Goal: Transaction & Acquisition: Purchase product/service

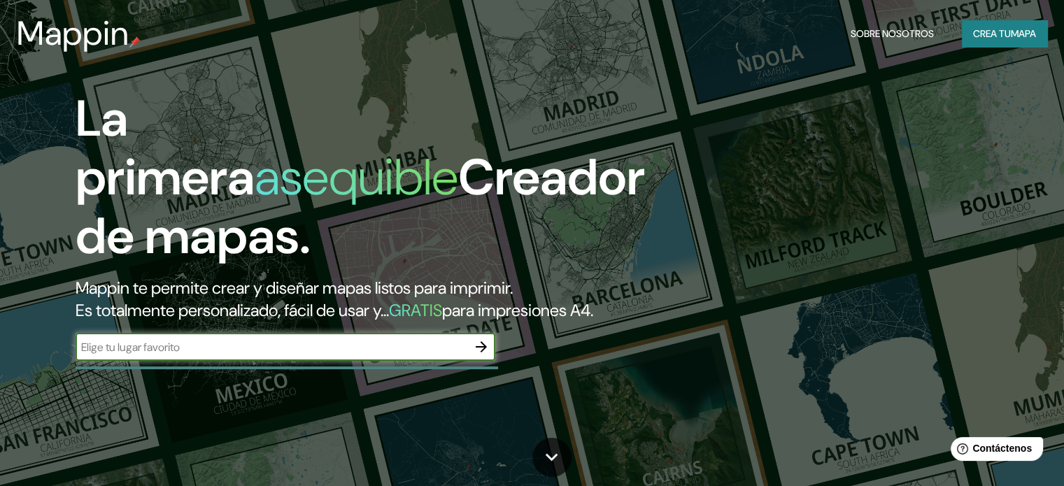
click at [355, 355] on input "text" at bounding box center [272, 347] width 392 height 16
type input "agaete"
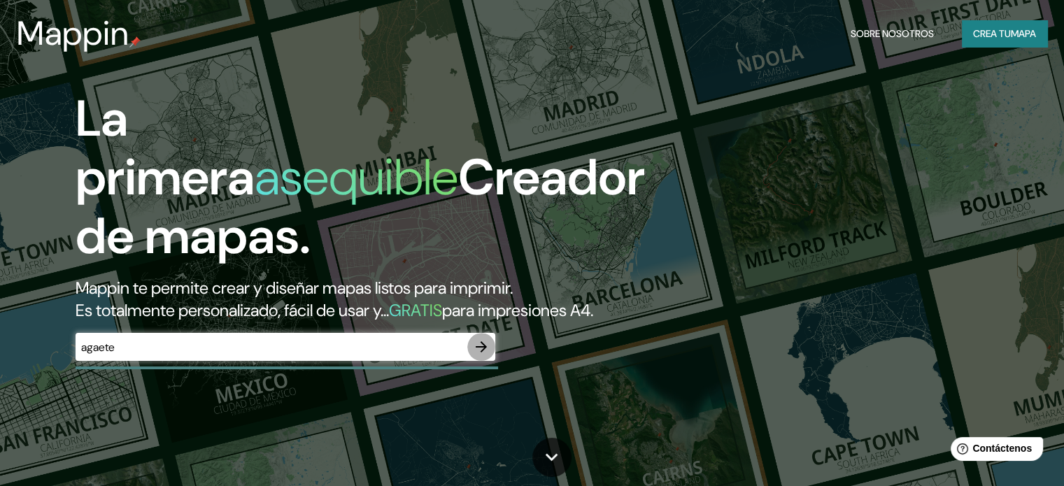
click at [480, 355] on icon "button" at bounding box center [481, 347] width 17 height 17
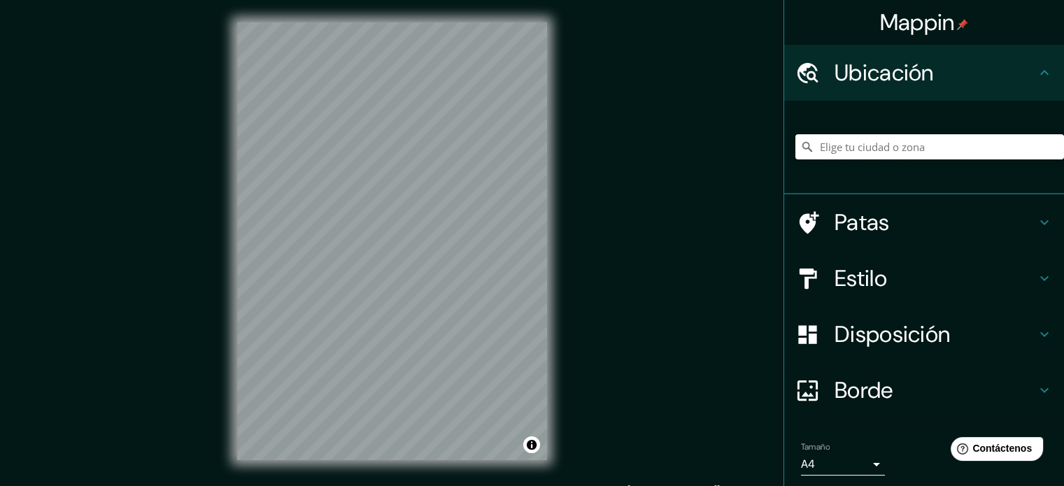
click at [910, 150] on input "Elige tu ciudad o zona" at bounding box center [930, 146] width 269 height 25
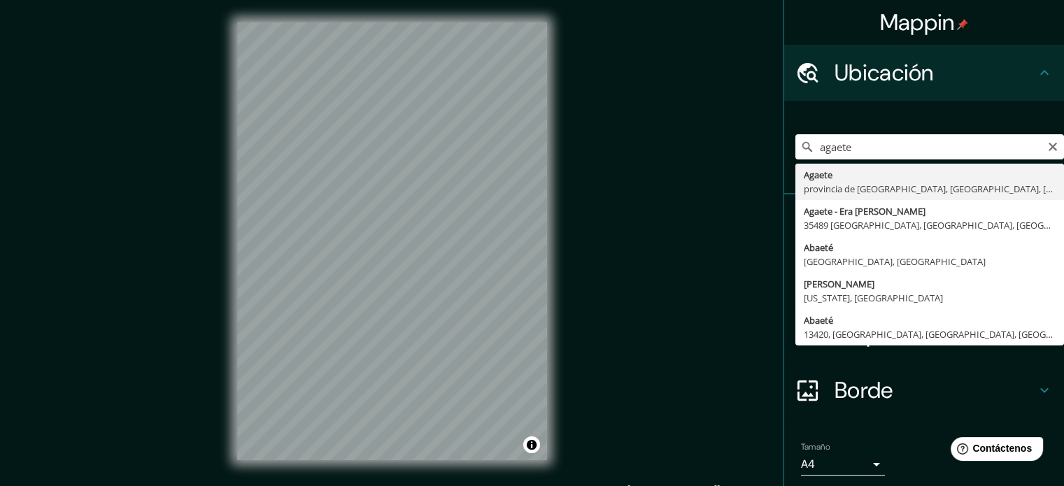
type input "[GEOGRAPHIC_DATA], [GEOGRAPHIC_DATA], [GEOGRAPHIC_DATA], [GEOGRAPHIC_DATA]"
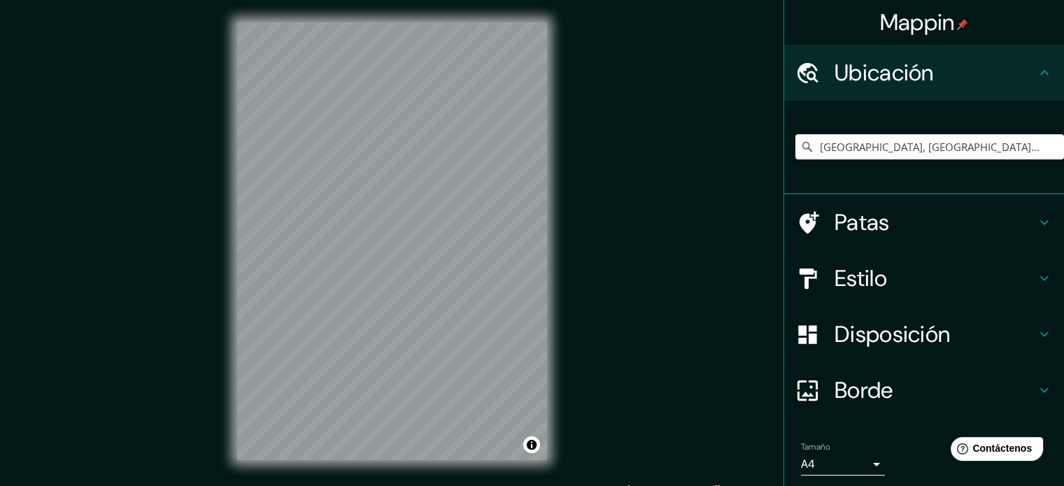
click at [869, 460] on body "Mappin Ubicación [GEOGRAPHIC_DATA], provincia de [GEOGRAPHIC_DATA], [GEOGRAPHIC…" at bounding box center [532, 243] width 1064 height 486
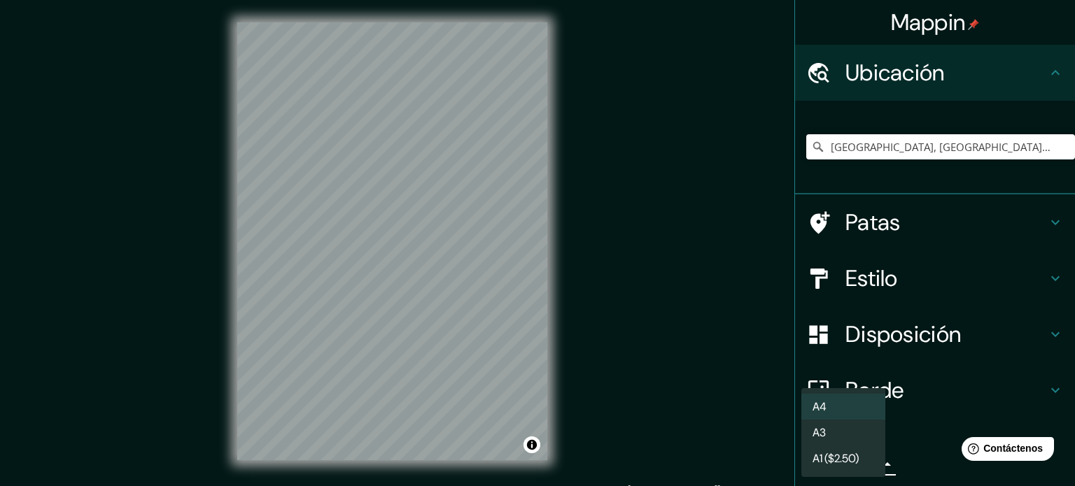
click at [859, 438] on li "A3" at bounding box center [843, 433] width 84 height 26
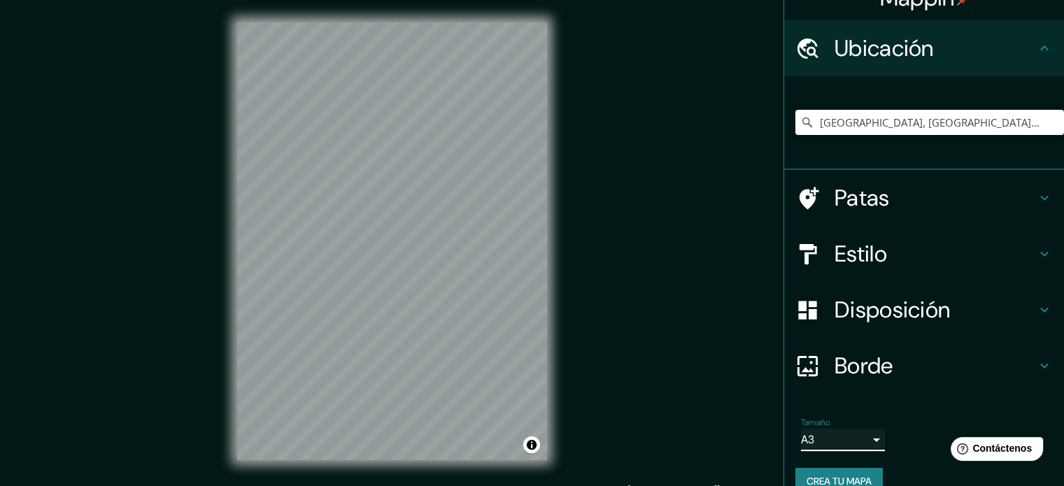
scroll to position [48, 0]
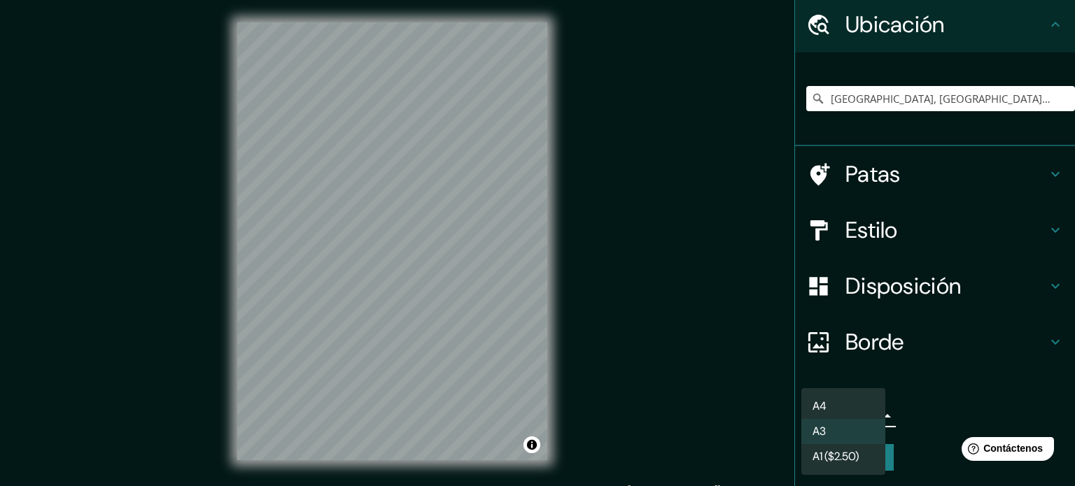
click at [856, 413] on body "Mappin Ubicación [GEOGRAPHIC_DATA], provincia de [GEOGRAPHIC_DATA], [GEOGRAPHIC…" at bounding box center [537, 243] width 1075 height 486
click at [859, 404] on li "A4" at bounding box center [843, 407] width 84 height 26
type input "single"
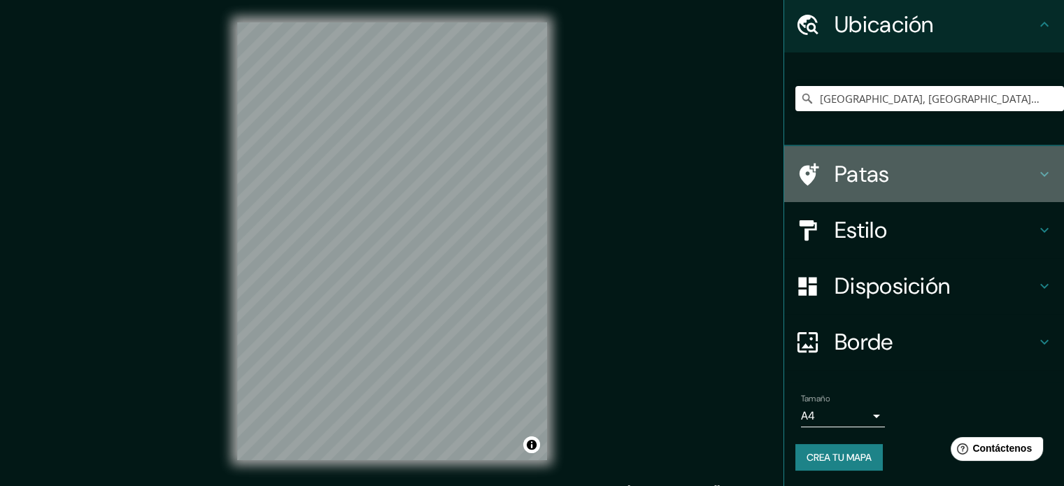
click at [957, 171] on h4 "Patas" at bounding box center [936, 174] width 202 height 28
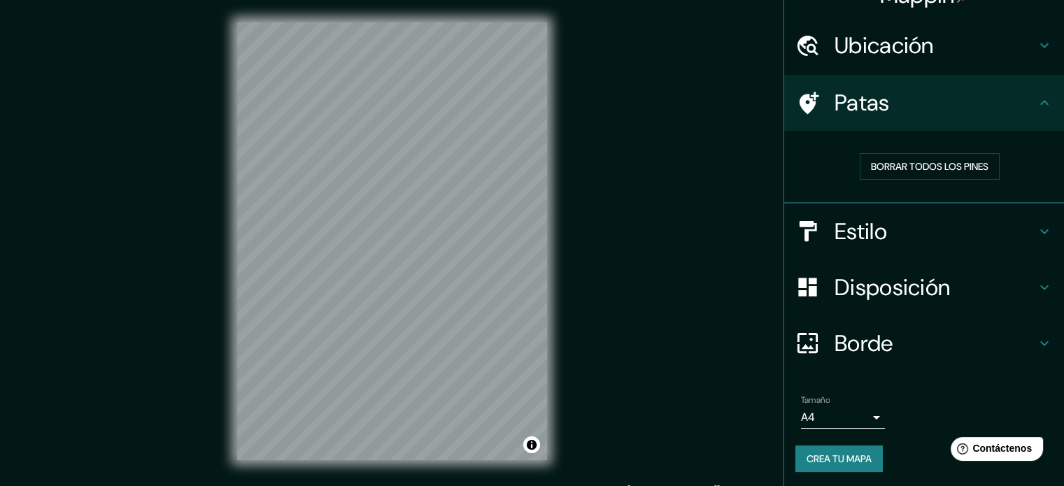
scroll to position [28, 0]
click at [1016, 231] on h4 "Estilo" at bounding box center [936, 231] width 202 height 28
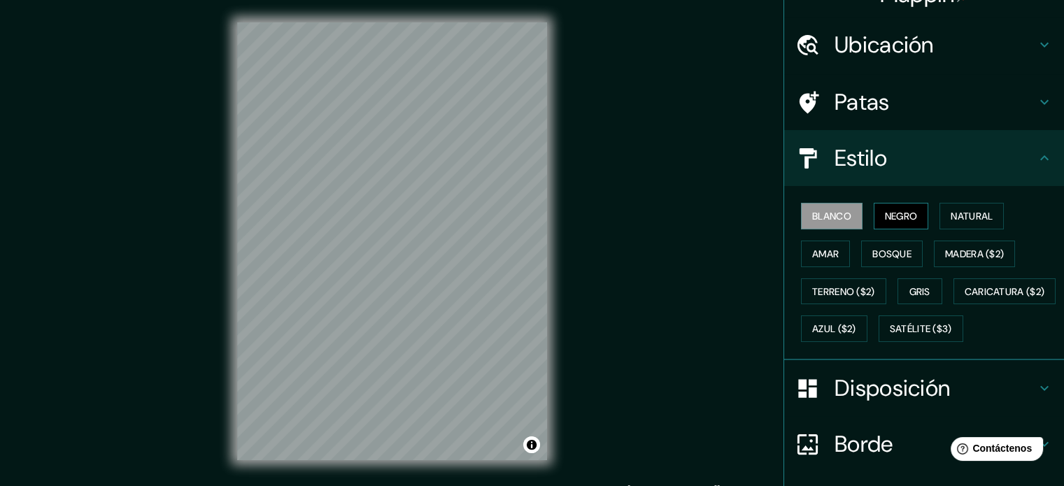
click at [894, 207] on font "Negro" at bounding box center [901, 216] width 33 height 18
click at [983, 216] on font "Natural" at bounding box center [972, 216] width 42 height 13
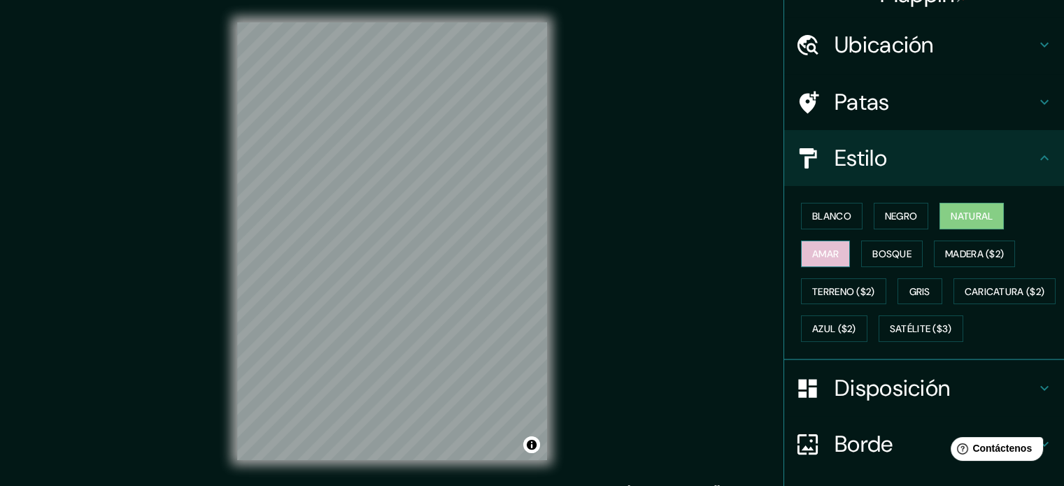
click at [831, 255] on button "Amar" at bounding box center [825, 254] width 49 height 27
click at [898, 255] on font "Bosque" at bounding box center [892, 254] width 39 height 13
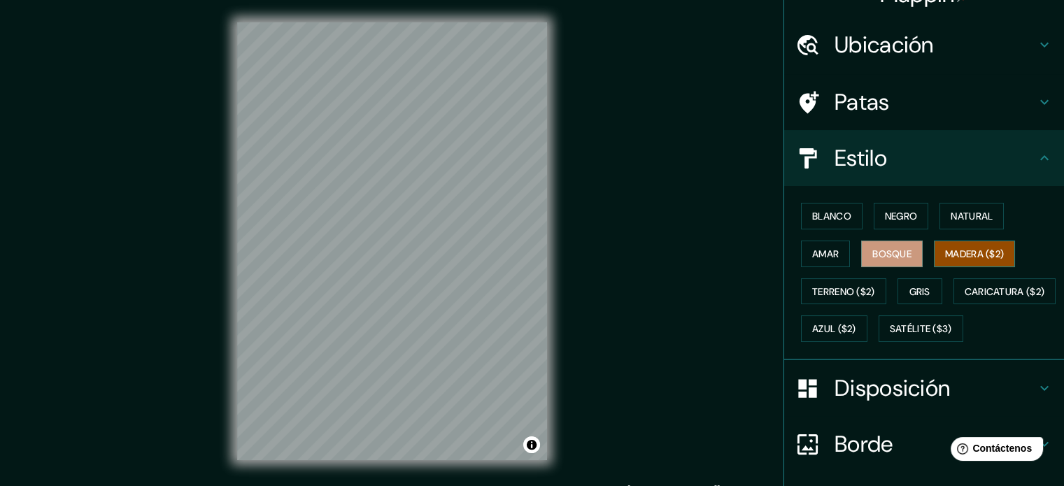
click at [956, 253] on font "Madera ($2)" at bounding box center [974, 254] width 59 height 13
click at [835, 292] on font "Terreno ($2)" at bounding box center [843, 291] width 63 height 13
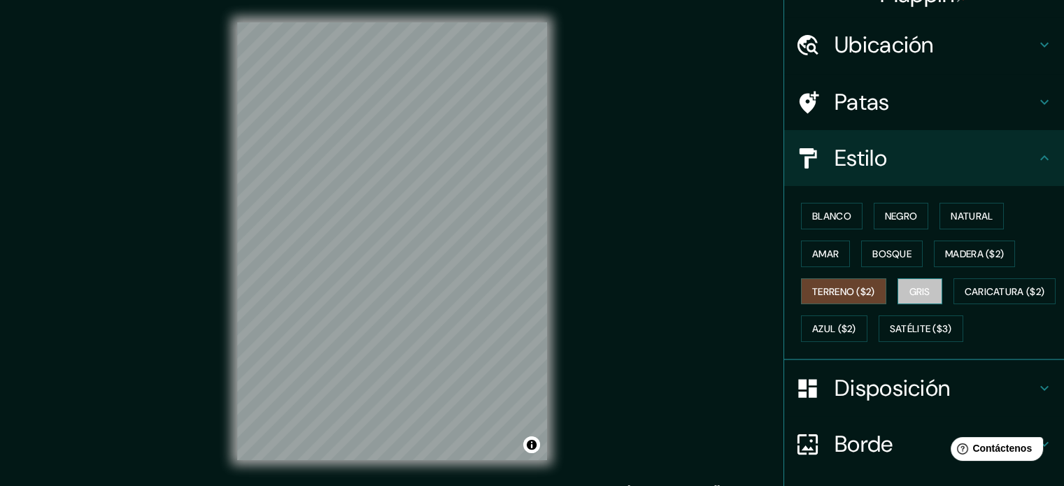
click at [919, 285] on font "Gris" at bounding box center [920, 291] width 21 height 13
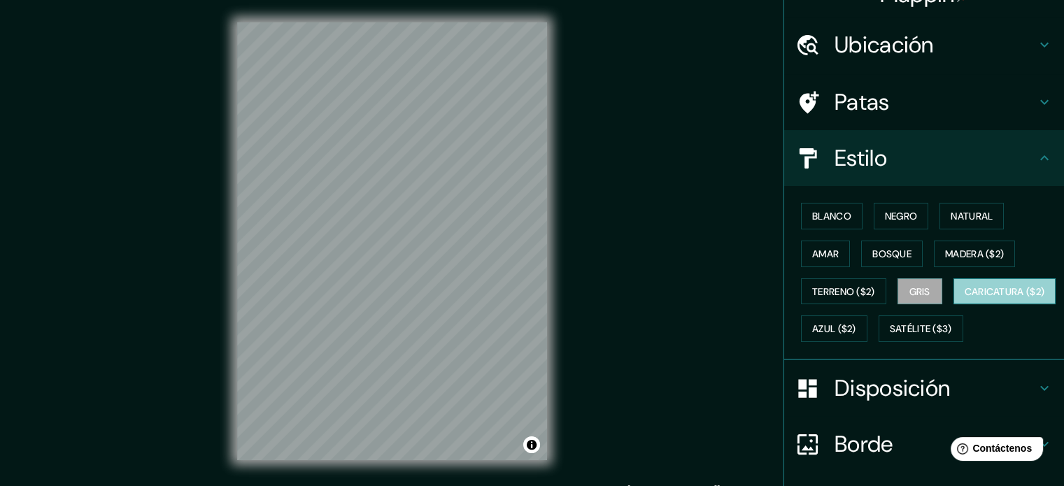
click at [965, 298] on font "Caricatura ($2)" at bounding box center [1005, 291] width 80 height 13
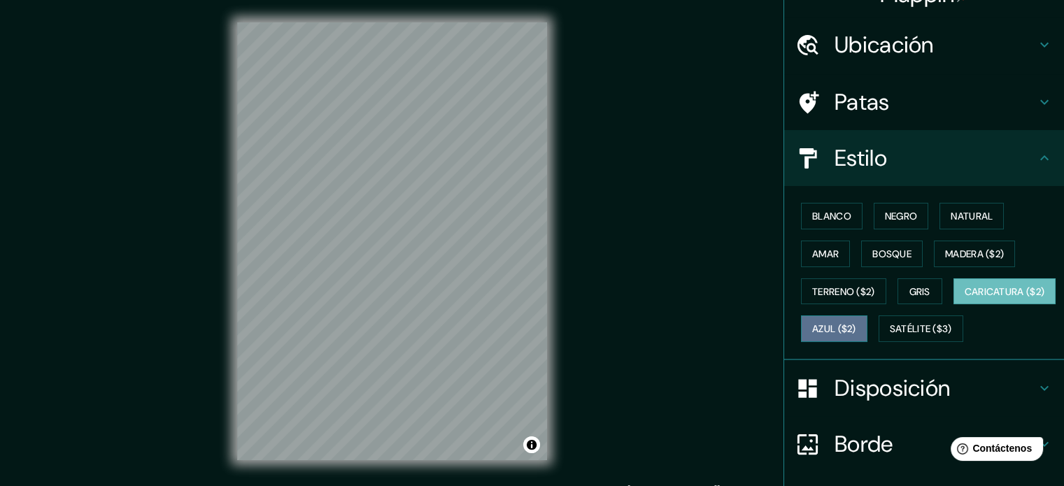
click at [856, 323] on font "Azul ($2)" at bounding box center [834, 329] width 44 height 13
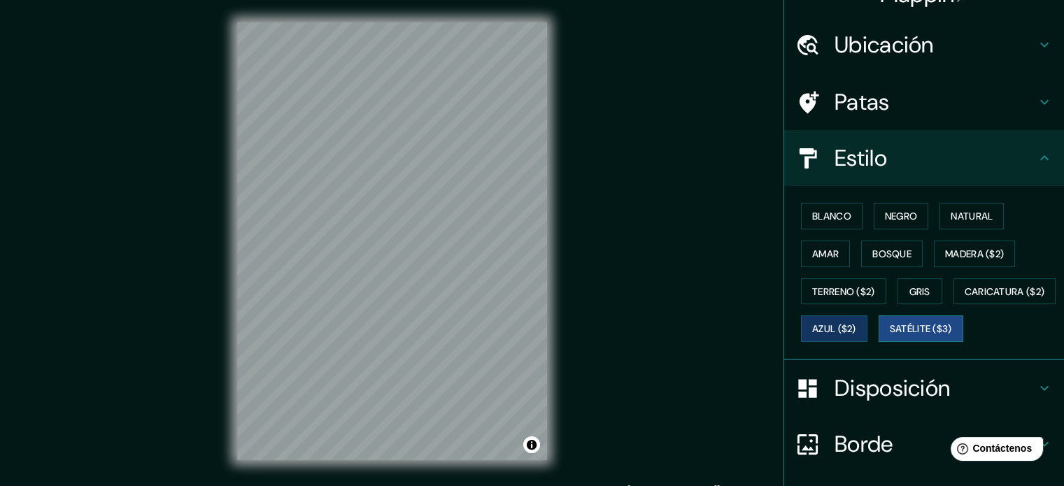
click at [890, 336] on font "Satélite ($3)" at bounding box center [921, 329] width 62 height 13
click at [812, 214] on font "Blanco" at bounding box center [831, 216] width 39 height 13
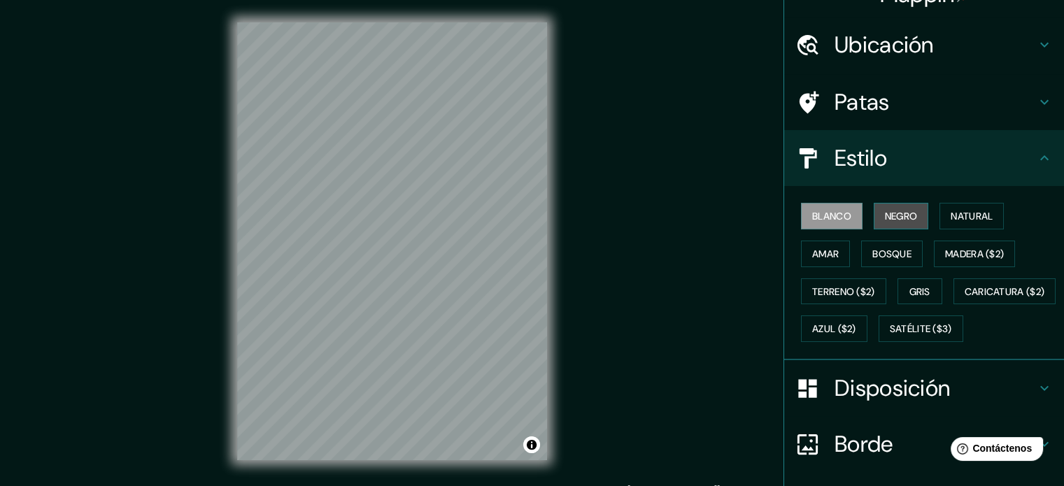
click at [885, 217] on font "Negro" at bounding box center [901, 216] width 33 height 13
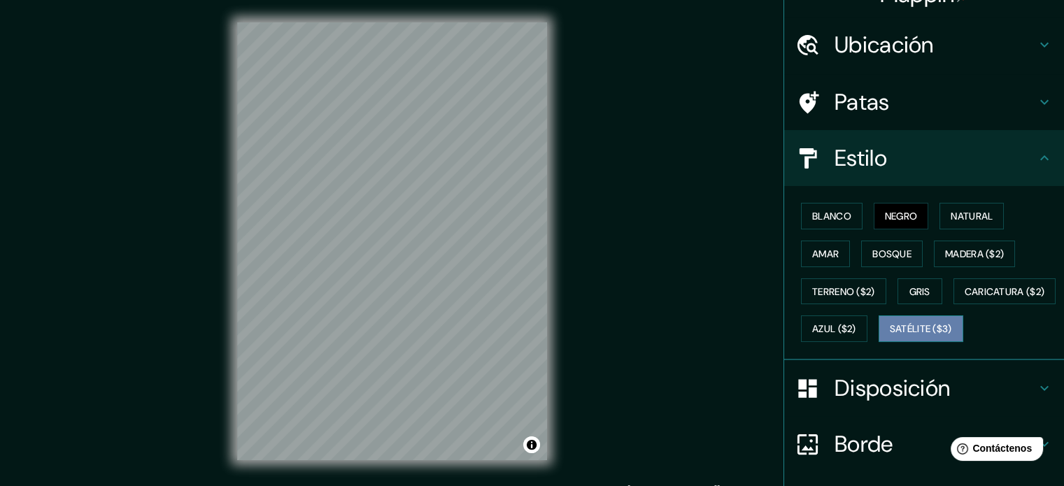
click at [890, 336] on font "Satélite ($3)" at bounding box center [921, 329] width 62 height 13
click at [951, 216] on font "Natural" at bounding box center [972, 216] width 42 height 13
click at [885, 220] on font "Negro" at bounding box center [901, 216] width 33 height 13
click at [812, 220] on font "Blanco" at bounding box center [831, 216] width 39 height 13
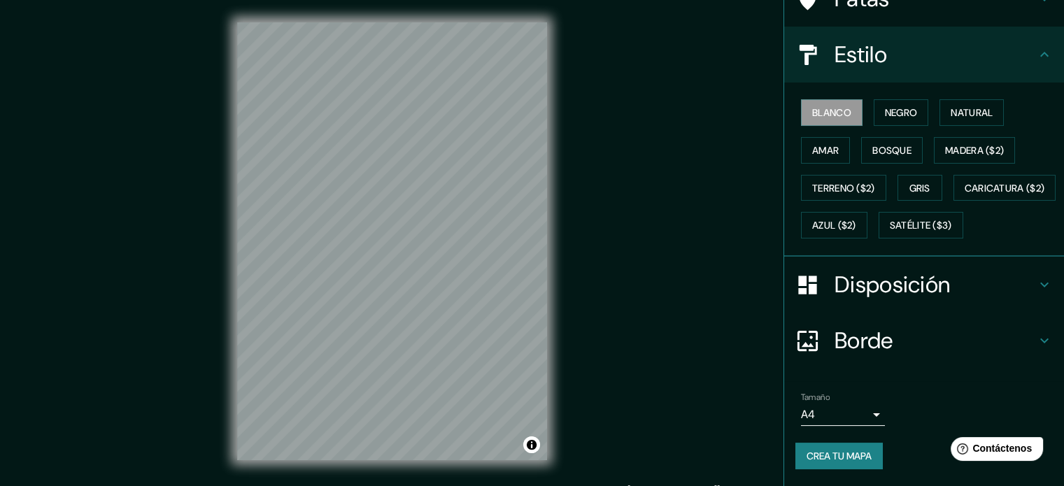
scroll to position [165, 0]
click at [1038, 285] on icon at bounding box center [1044, 284] width 17 height 17
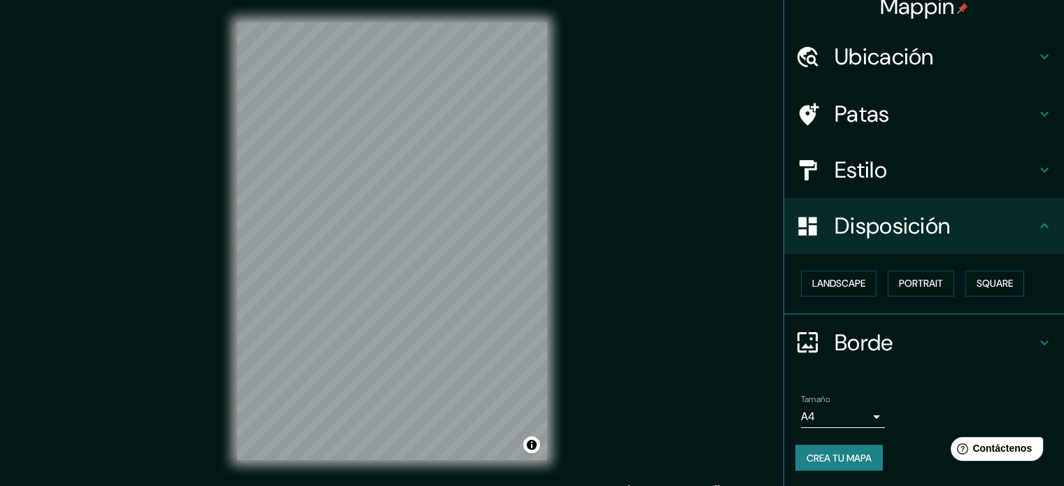
scroll to position [17, 0]
click at [824, 289] on font "Paisaje" at bounding box center [829, 283] width 35 height 18
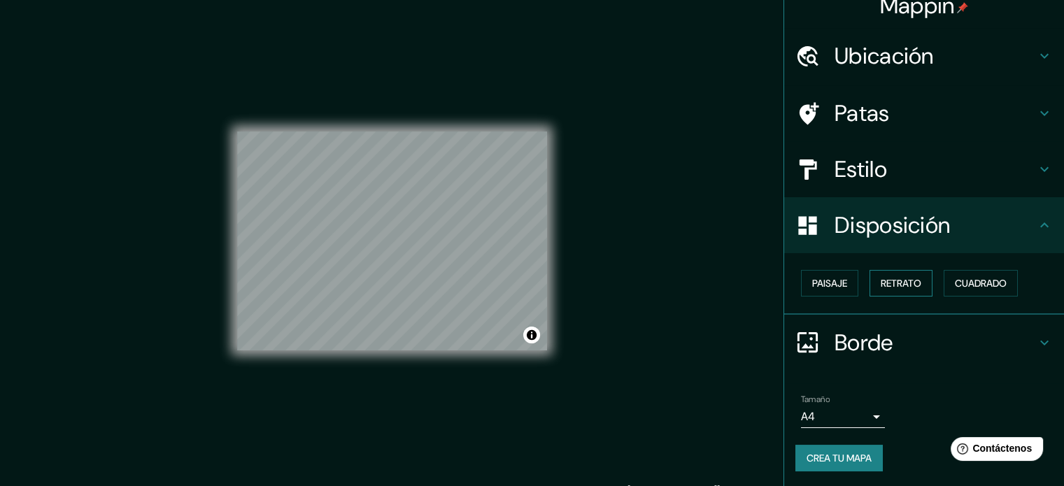
click at [907, 285] on font "Retrato" at bounding box center [901, 283] width 41 height 13
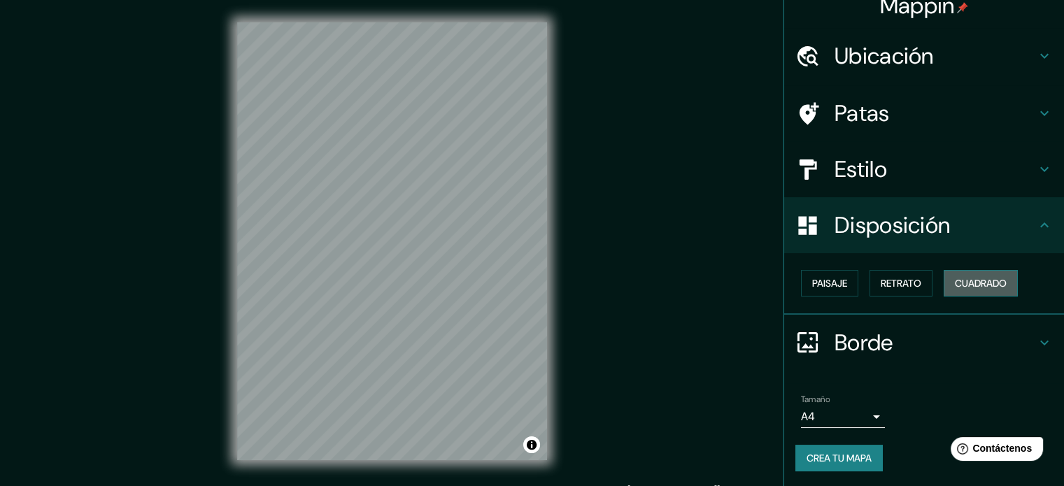
click at [970, 283] on font "Cuadrado" at bounding box center [981, 283] width 52 height 13
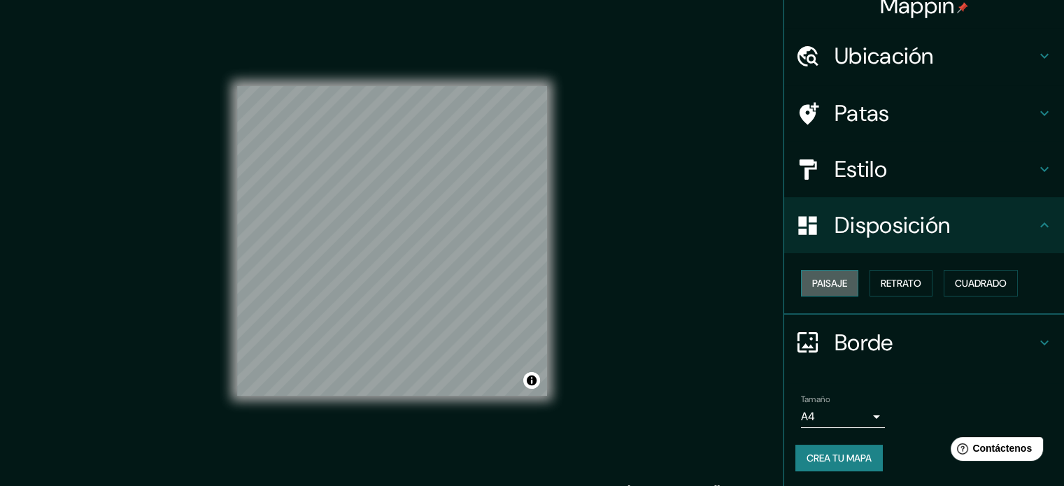
click at [832, 282] on font "Paisaje" at bounding box center [829, 283] width 35 height 13
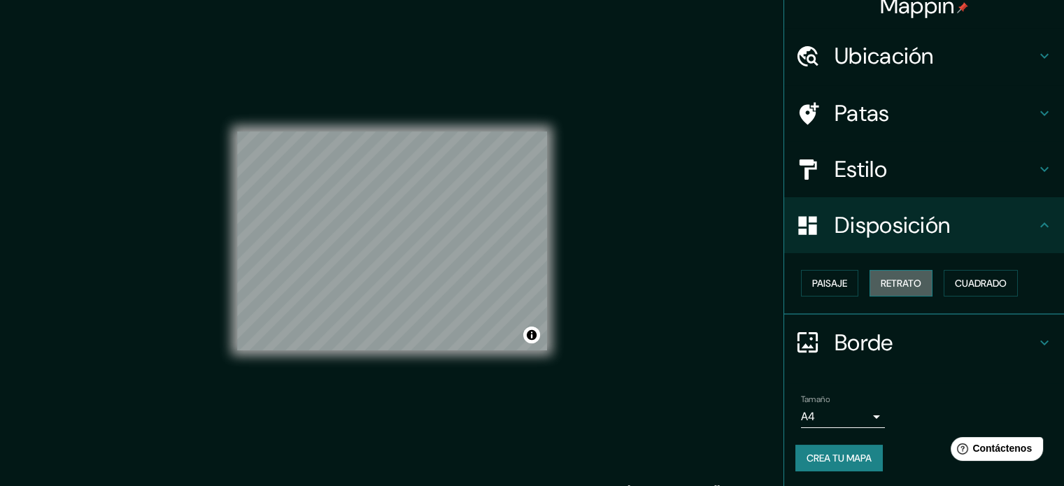
click at [883, 283] on font "Retrato" at bounding box center [901, 283] width 41 height 13
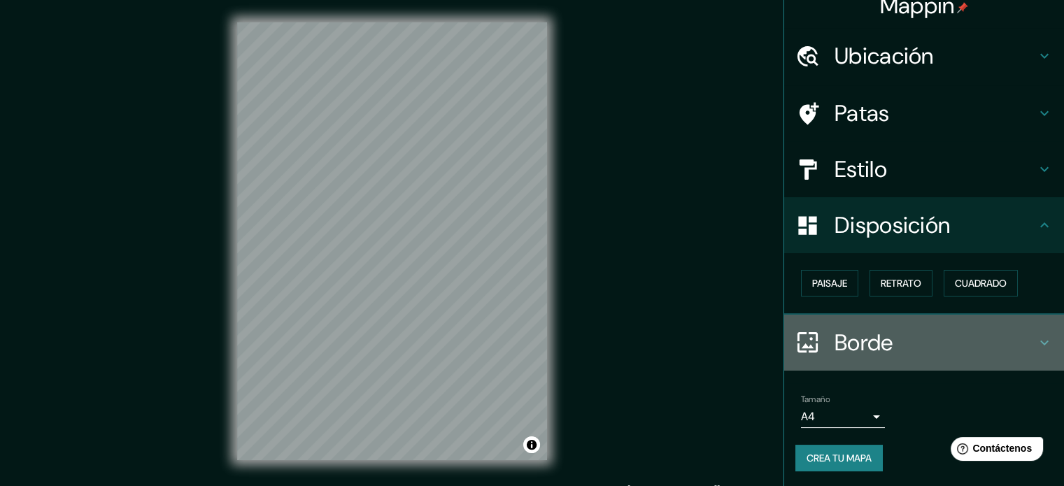
click at [991, 321] on div "Borde" at bounding box center [924, 343] width 280 height 56
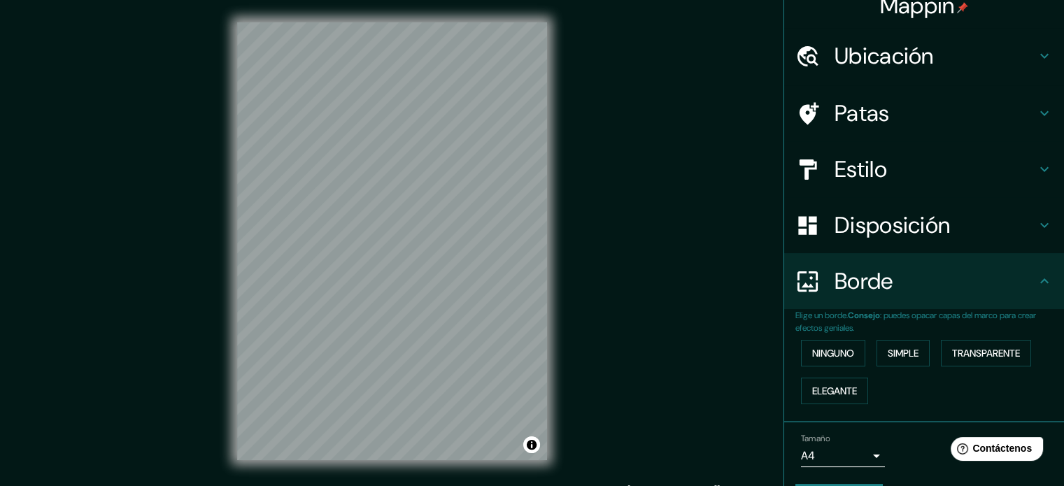
scroll to position [56, 0]
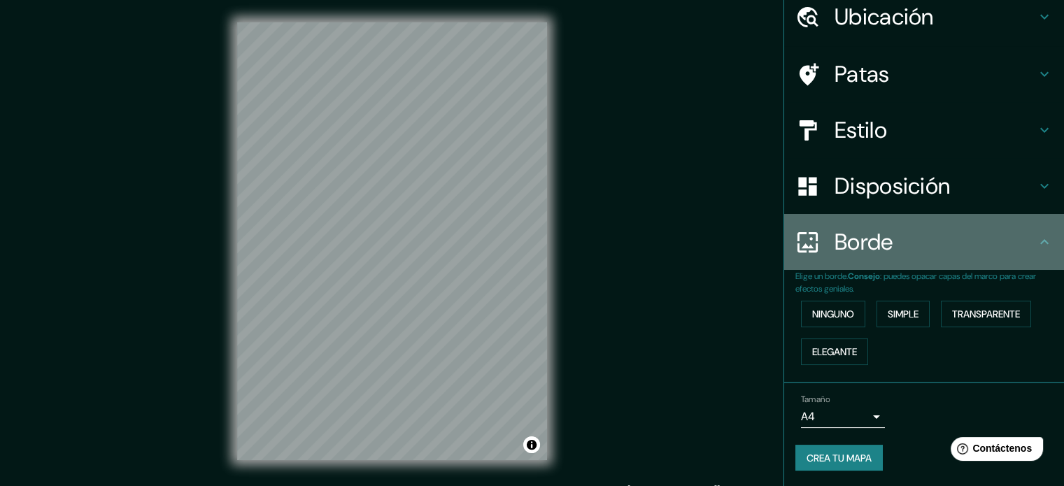
click at [1019, 240] on h4 "Borde" at bounding box center [936, 242] width 202 height 28
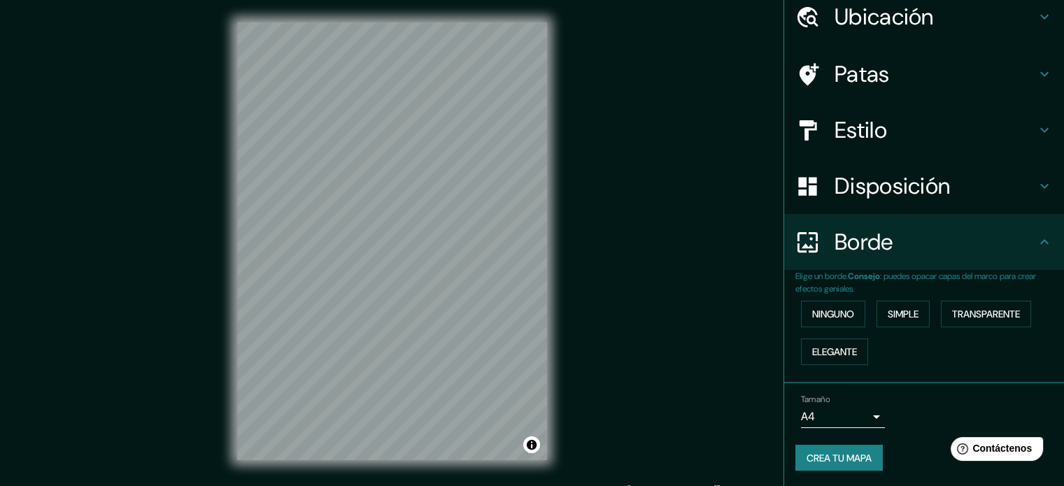
click at [1017, 134] on h4 "Estilo" at bounding box center [936, 130] width 202 height 28
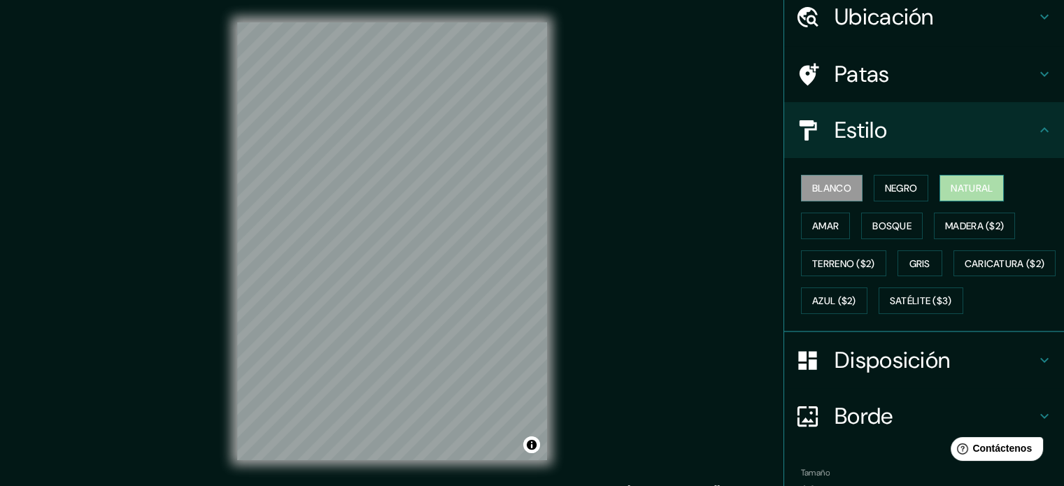
click at [974, 192] on font "Natural" at bounding box center [972, 188] width 42 height 13
